Goal: Learn about a topic

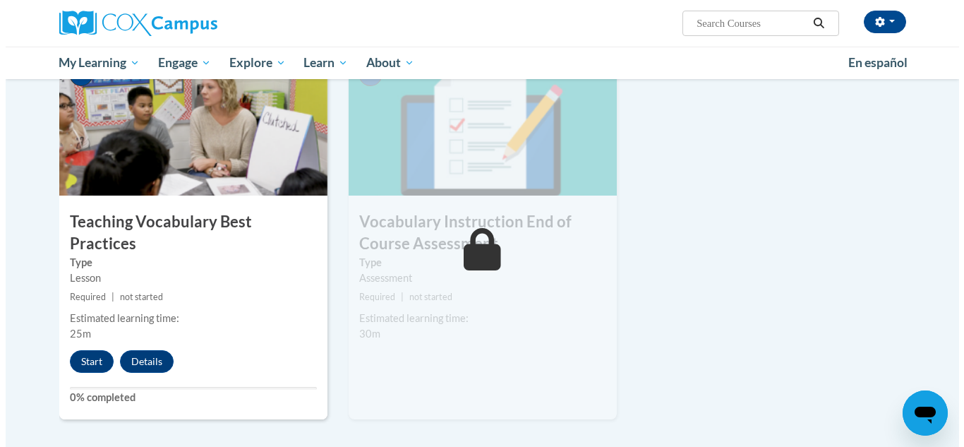
scroll to position [1484, 0]
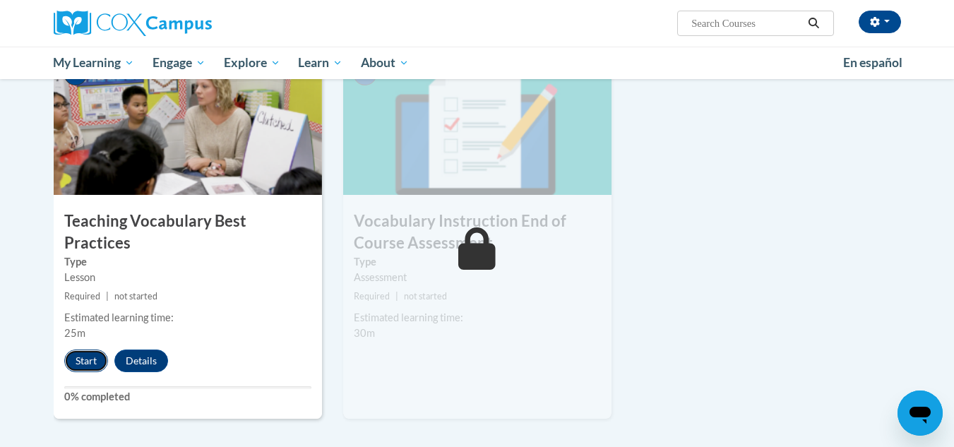
click at [73, 349] on button "Start" at bounding box center [86, 360] width 44 height 23
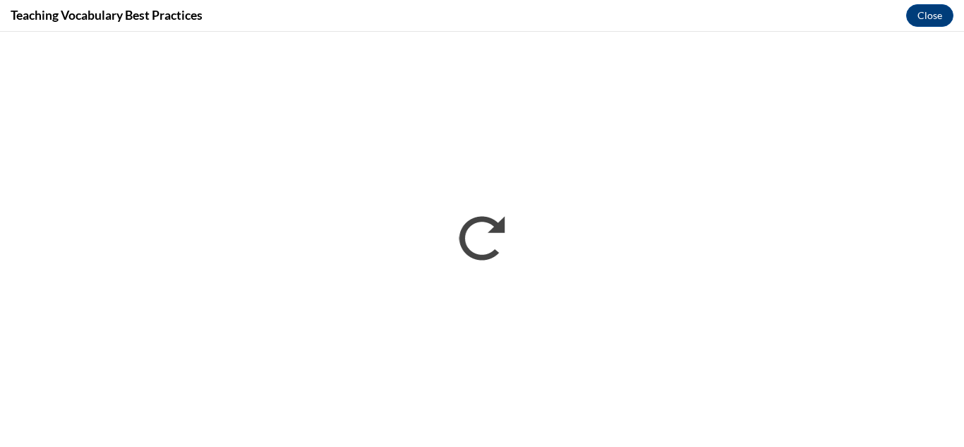
scroll to position [0, 0]
